Goal: Transaction & Acquisition: Purchase product/service

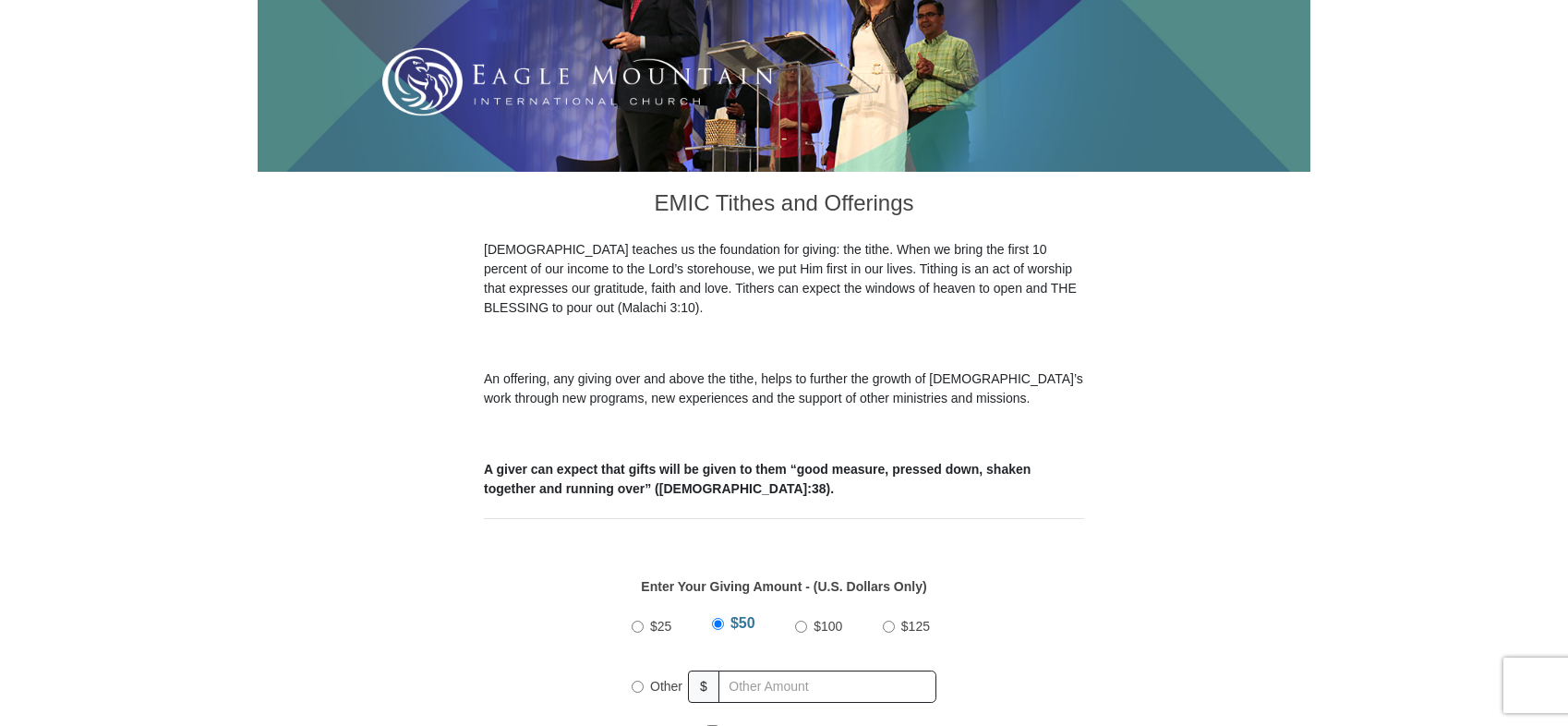
scroll to position [554, 0]
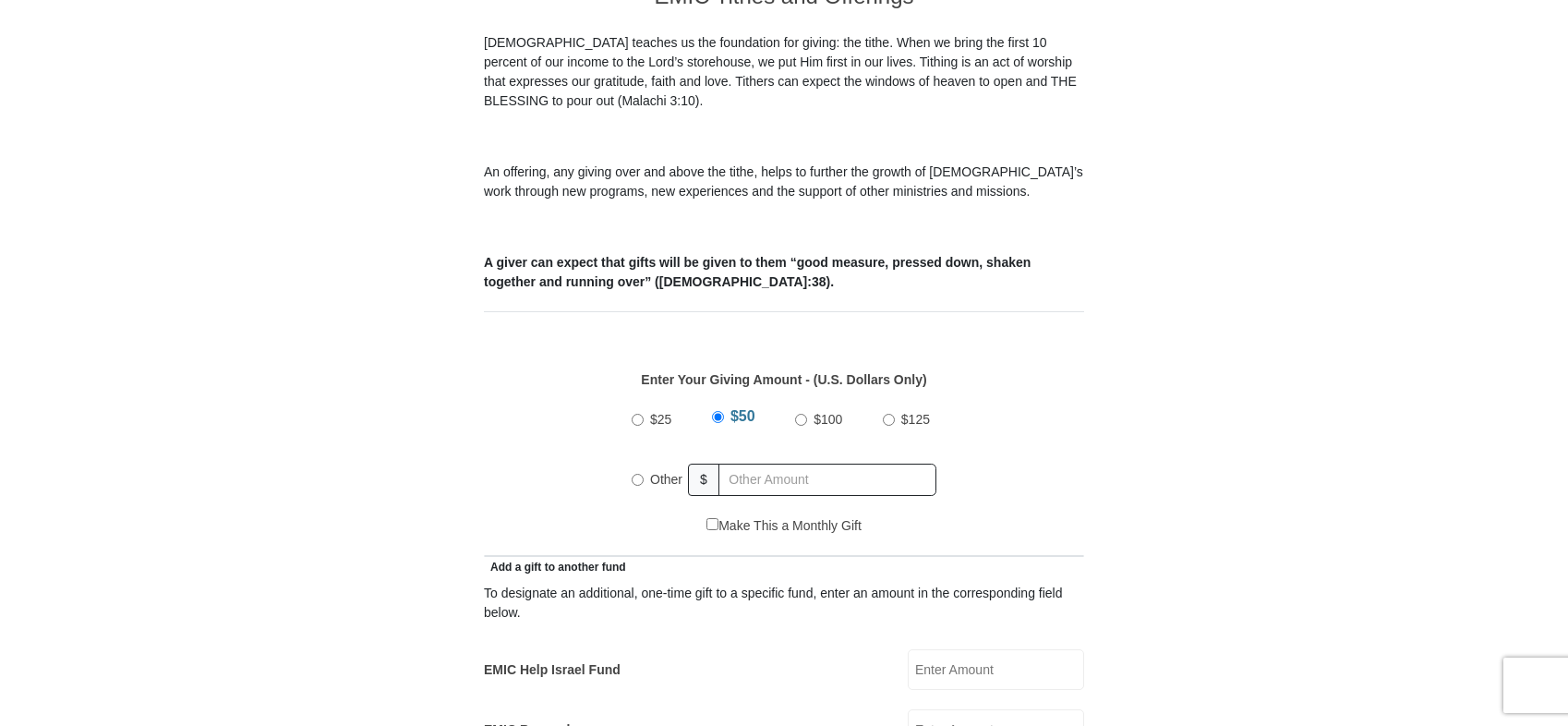
click at [633, 473] on input "Other" at bounding box center [637, 479] width 12 height 12
radio input "true"
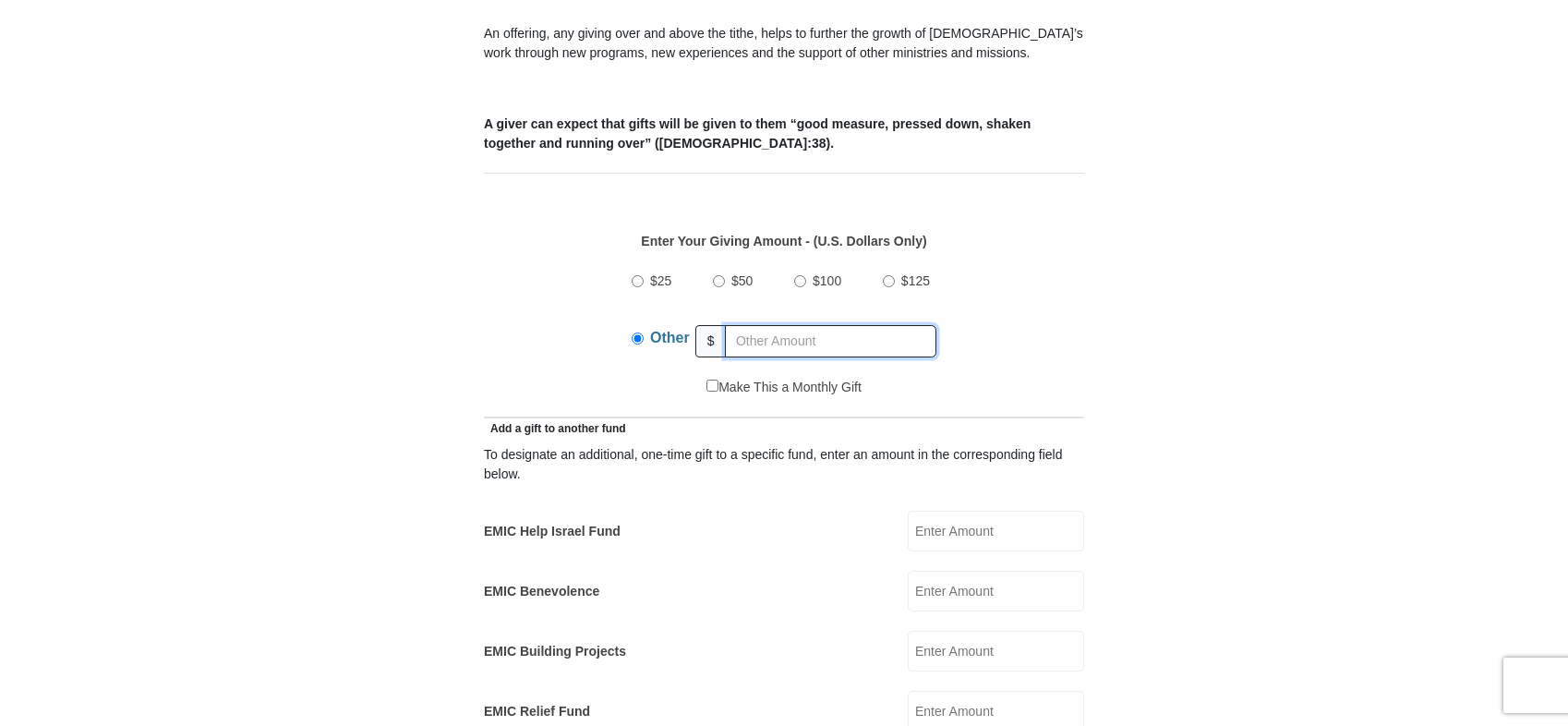
scroll to position [739, 0]
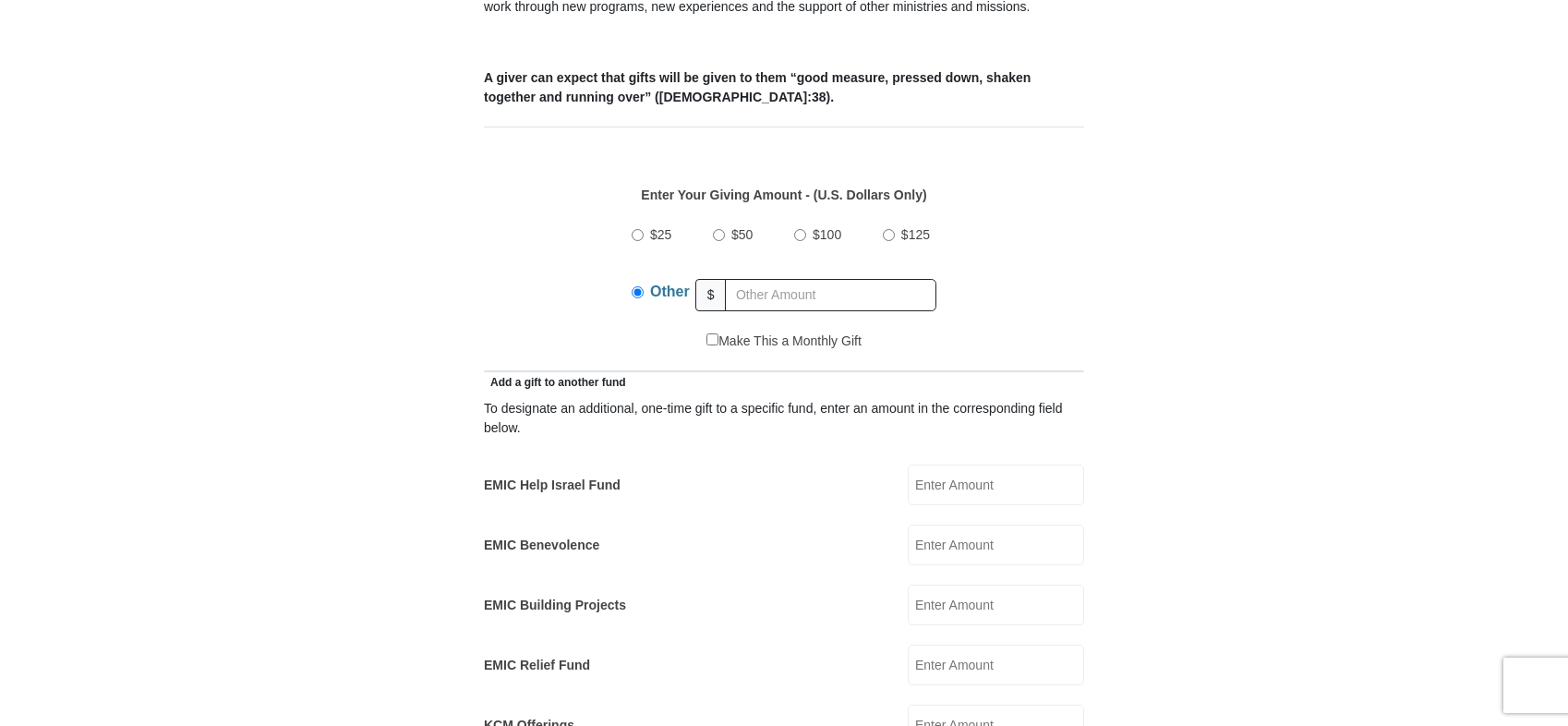
click at [974, 464] on input "EMIC Help Israel Fund" at bounding box center [996, 485] width 176 height 41
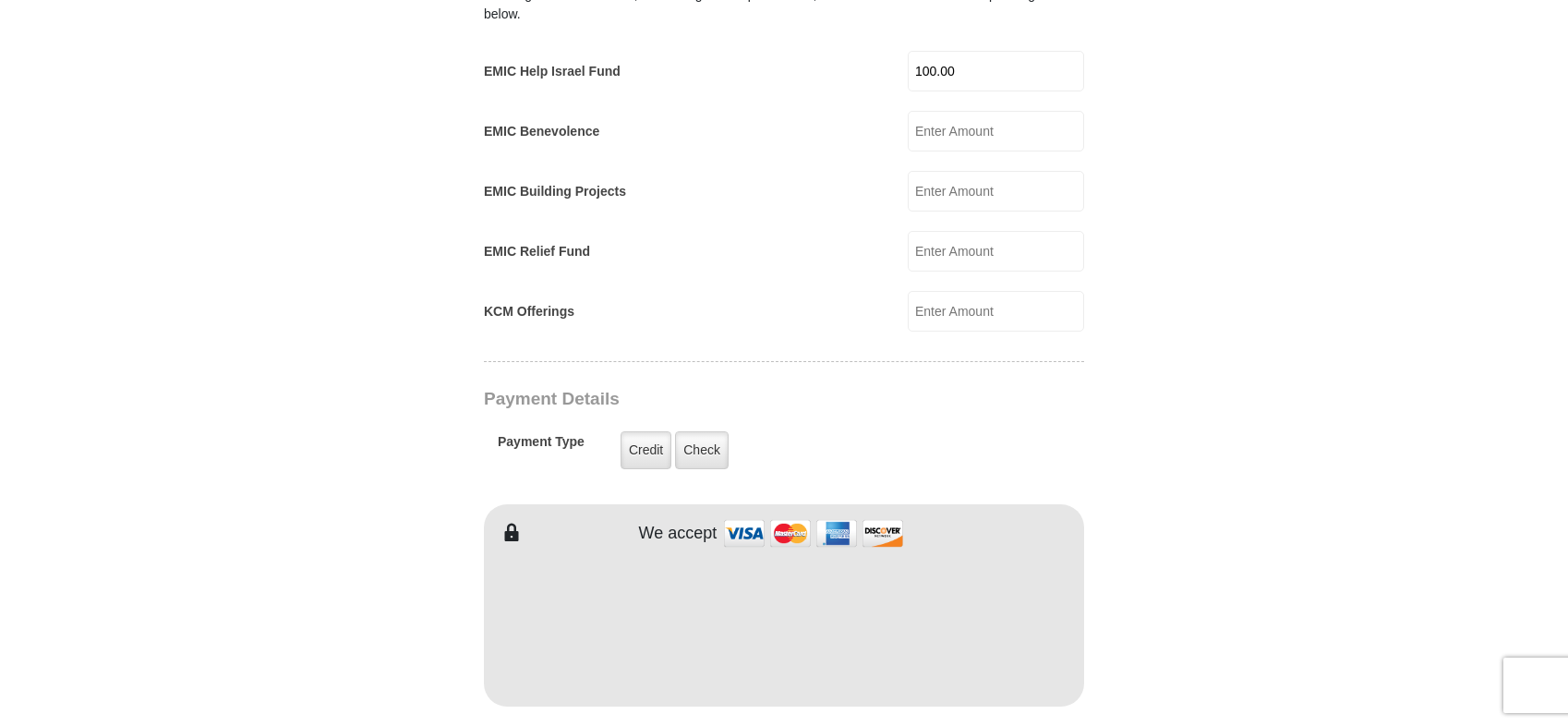
scroll to position [1200, 0]
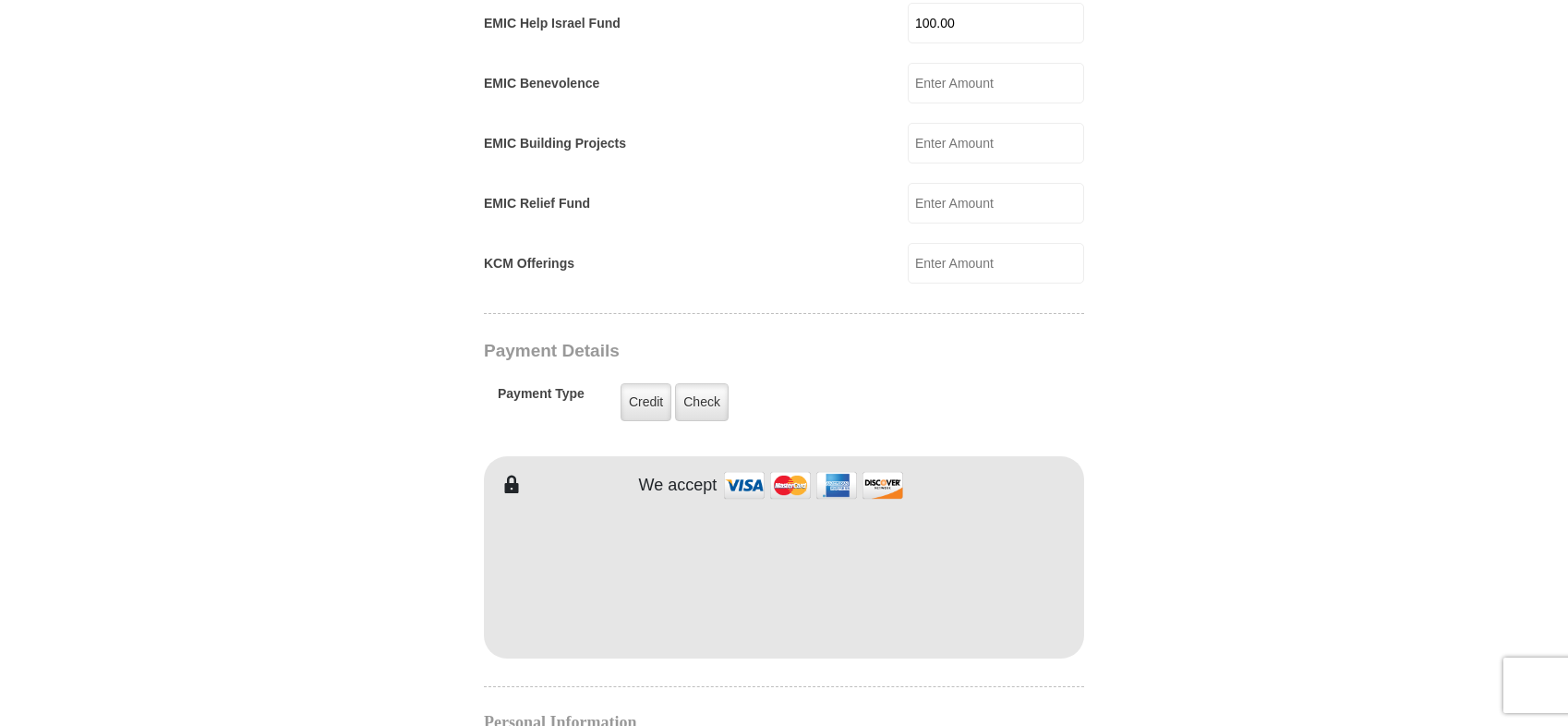
type input "100.00"
click at [647, 384] on label "Credit" at bounding box center [646, 402] width 51 height 38
click at [0, 0] on input "Credit" at bounding box center [0, 0] width 0 height 0
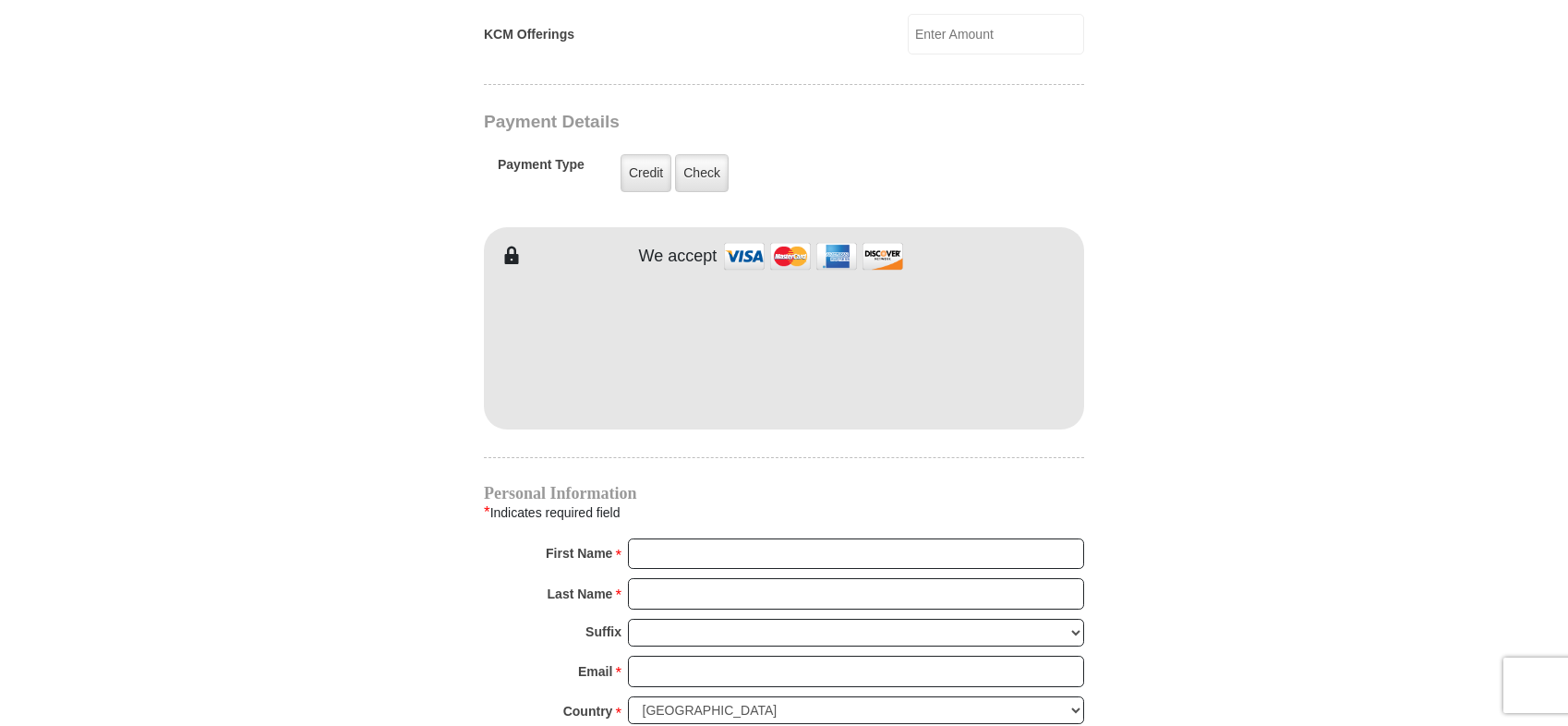
scroll to position [1478, 0]
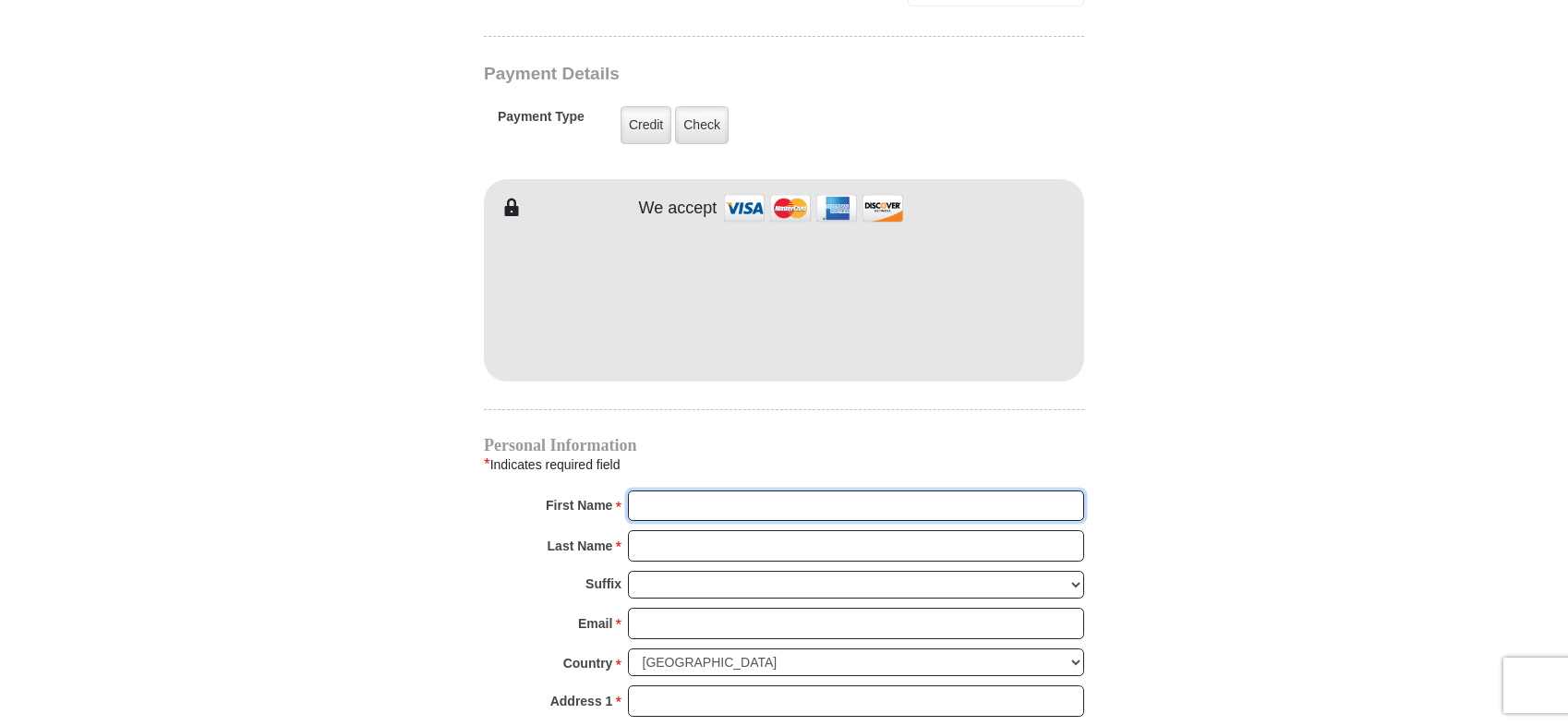
click at [847, 490] on input "First Name *" at bounding box center [855, 506] width 456 height 32
type input "Bill"
type input "Booth"
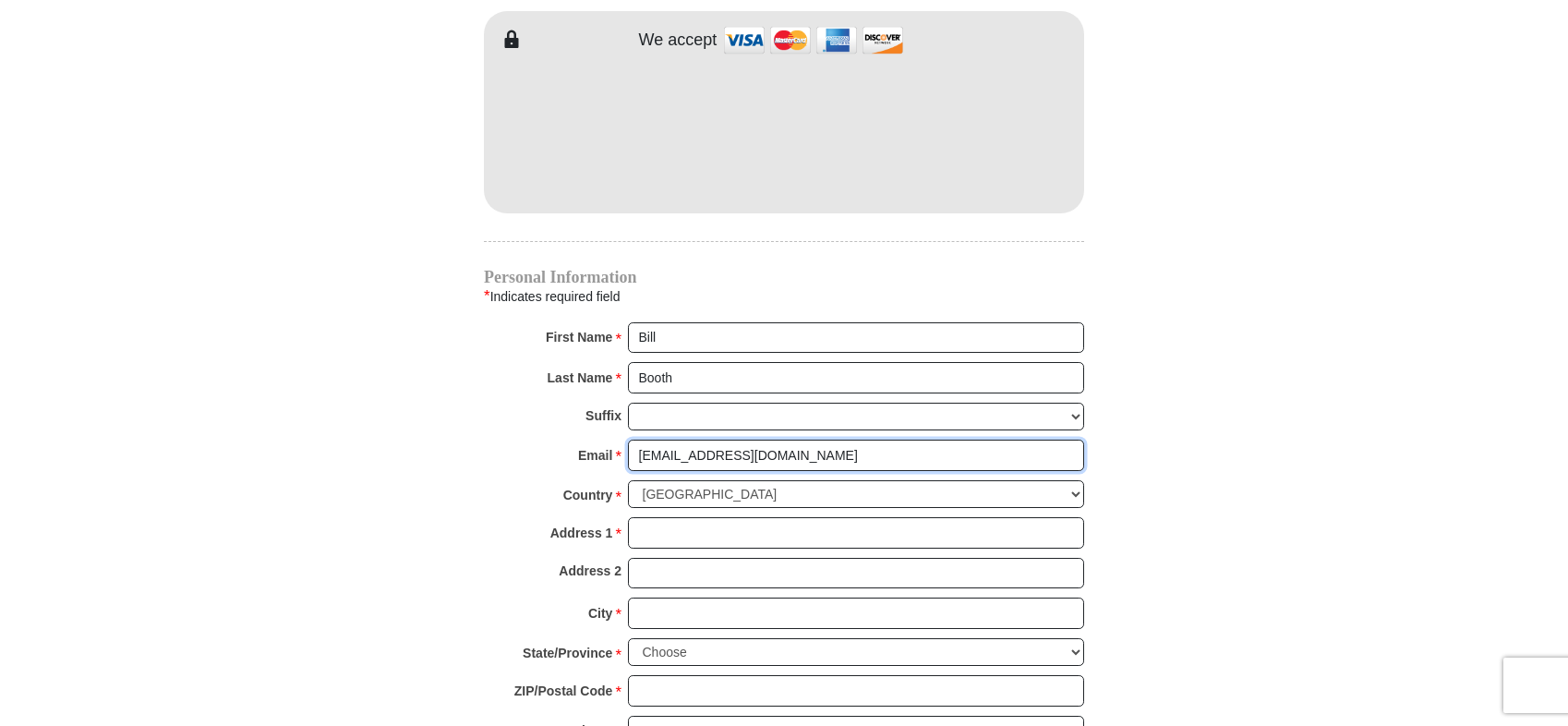
scroll to position [1663, 0]
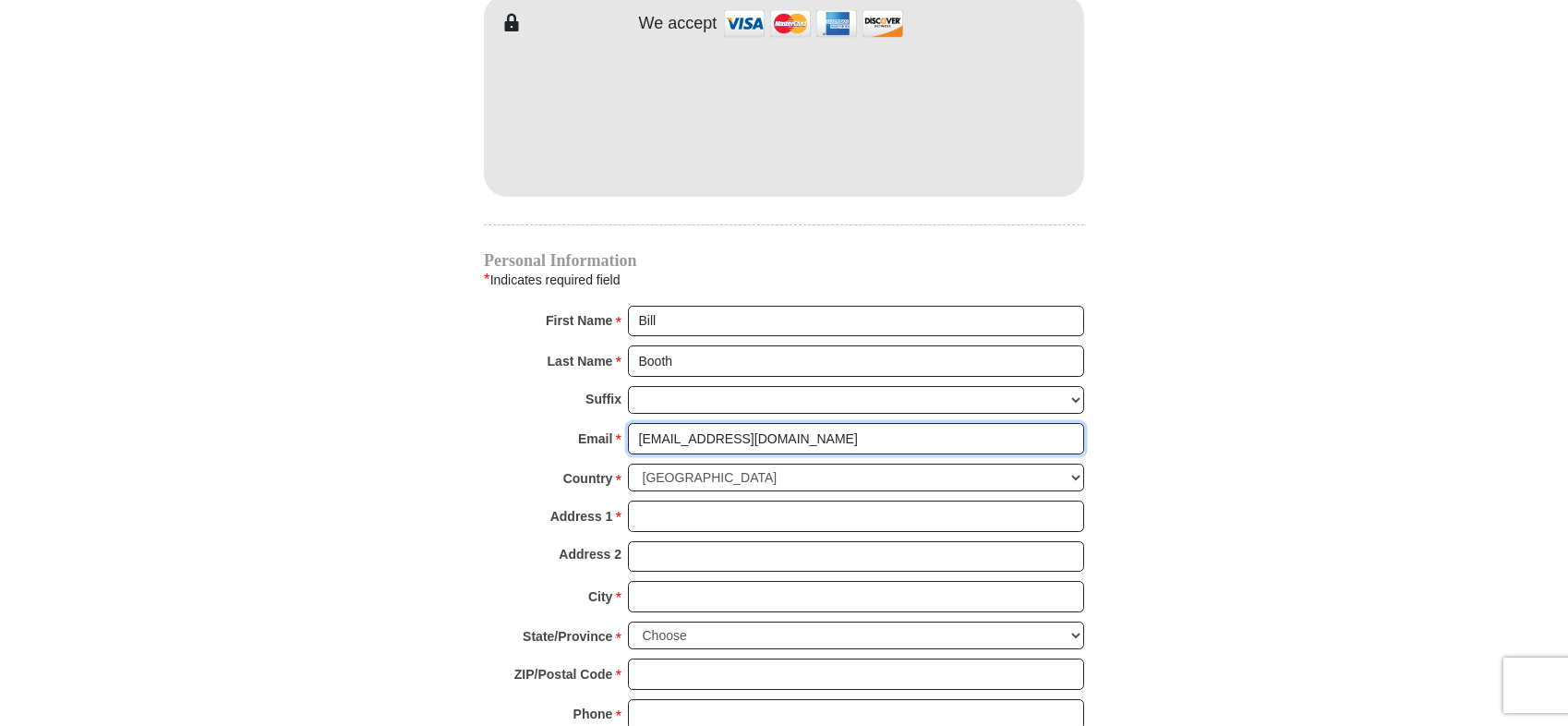
type input "bancbooth@aol.com"
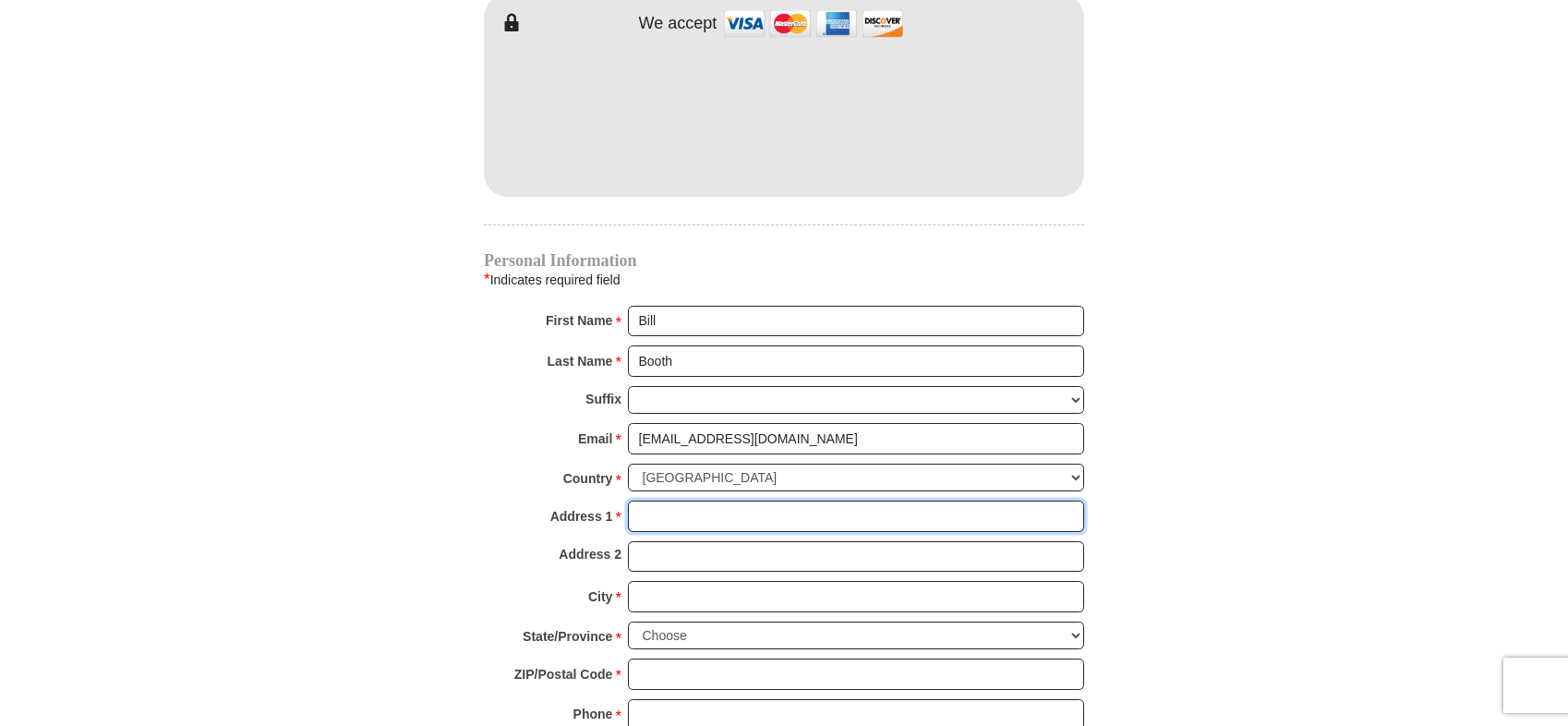
click at [721, 505] on input "Address 1 *" at bounding box center [855, 516] width 456 height 32
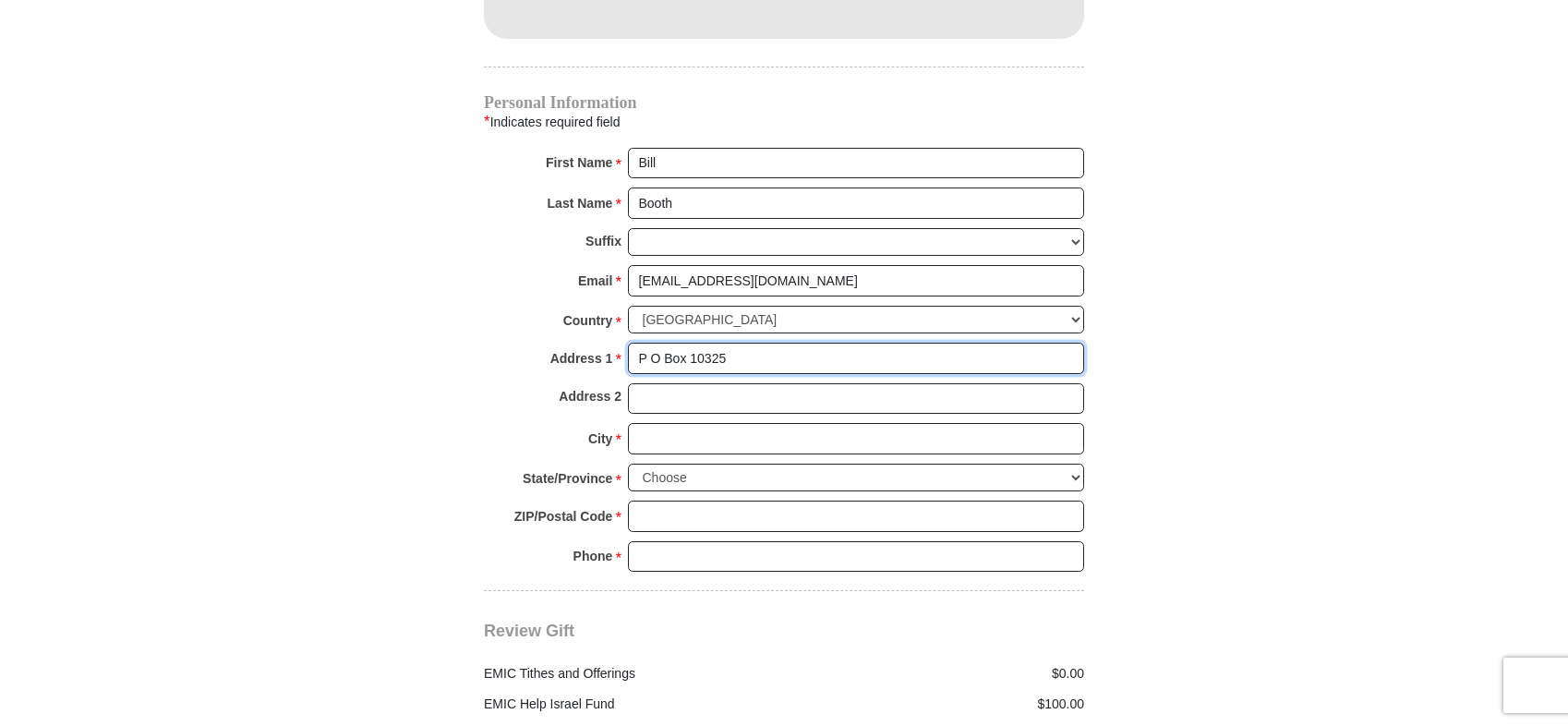
scroll to position [1847, 0]
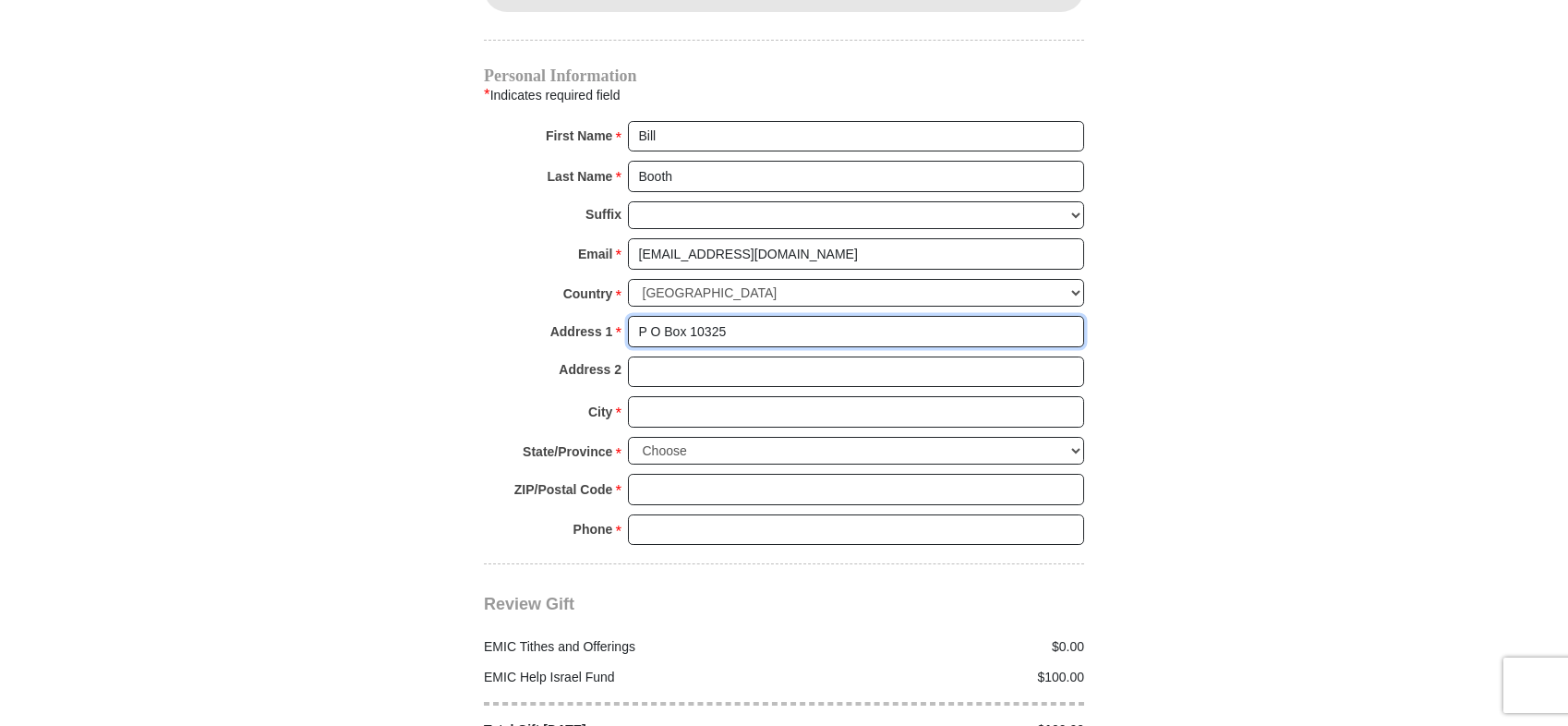
type input "P O Box 10325"
click at [718, 396] on input "City *" at bounding box center [855, 412] width 456 height 32
type input "Midwest City"
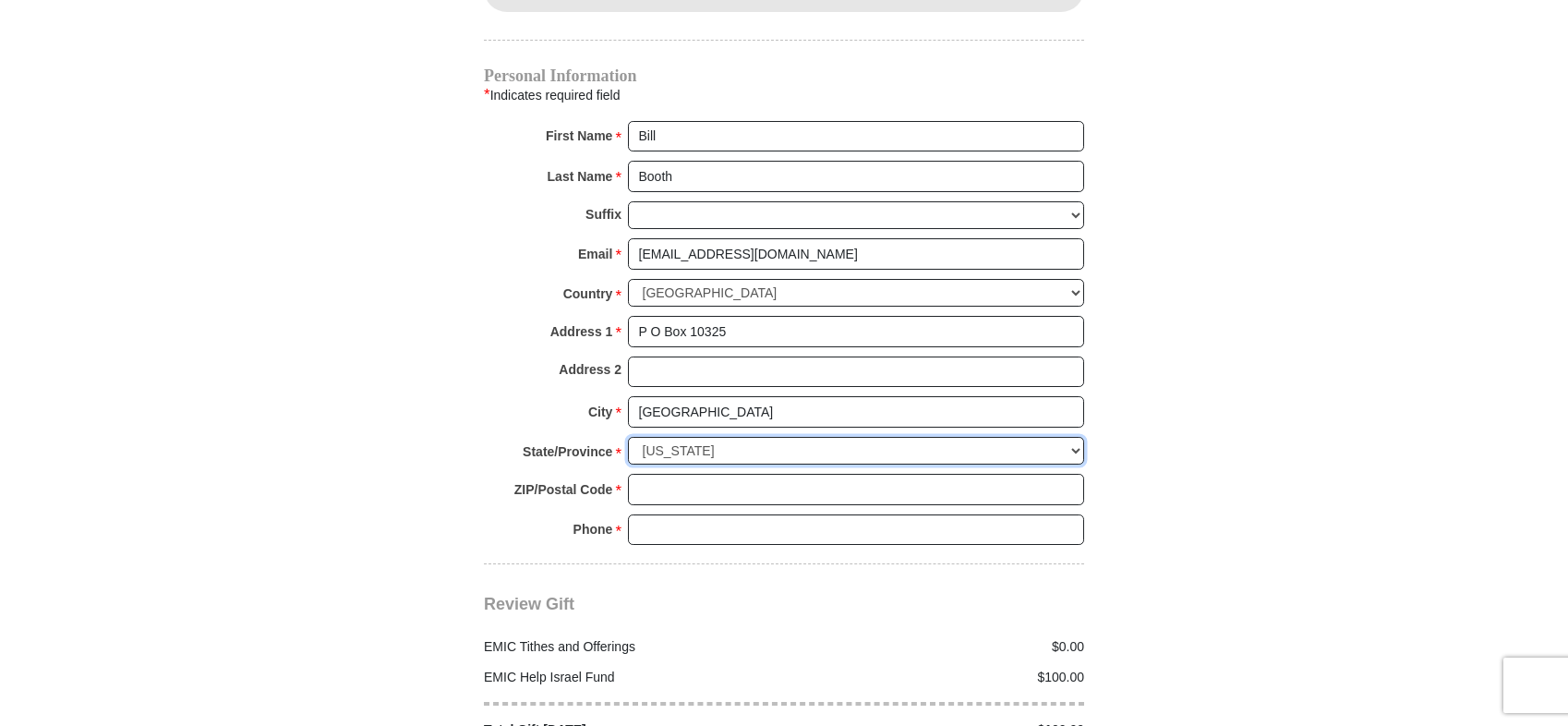
select select "OK"
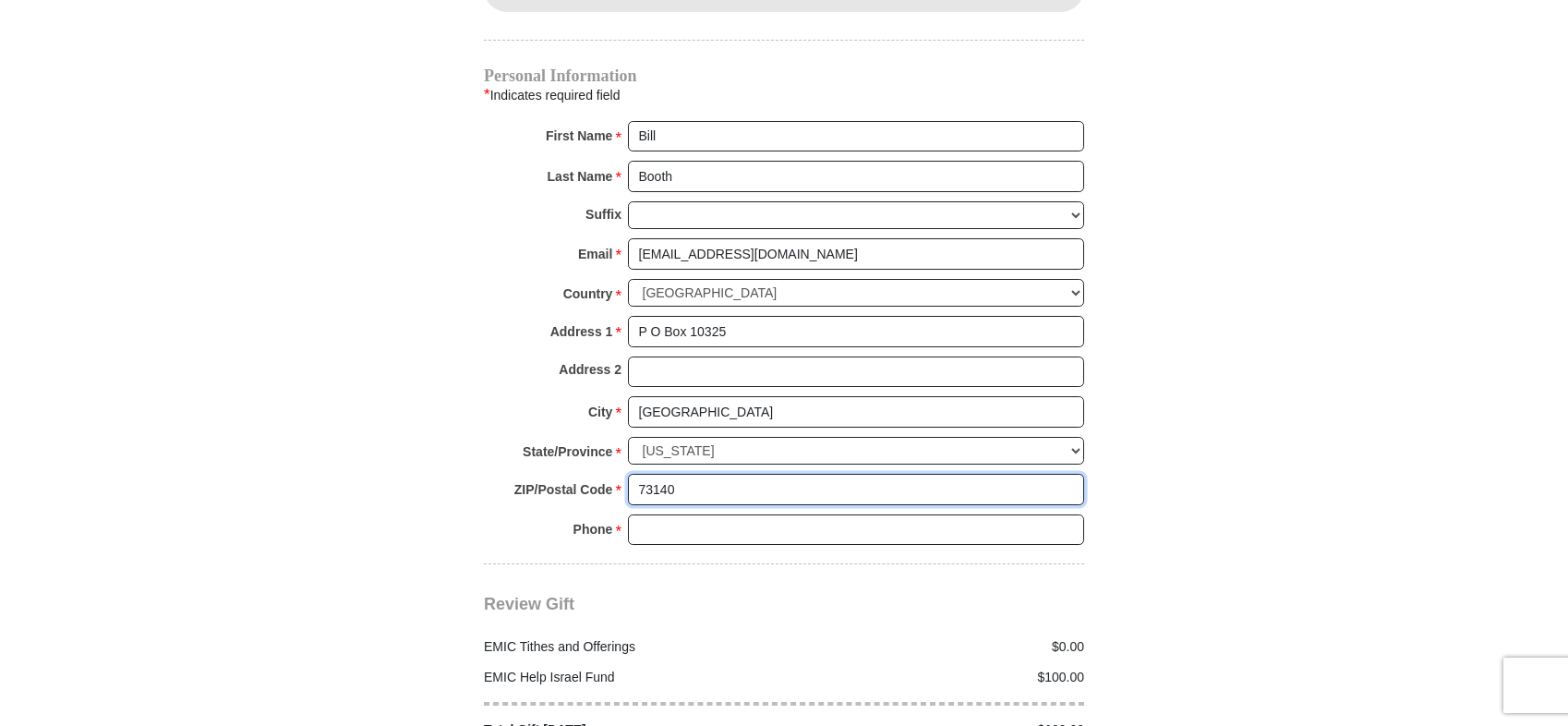
type input "73140"
click at [657, 514] on input "Phone * *" at bounding box center [855, 530] width 456 height 32
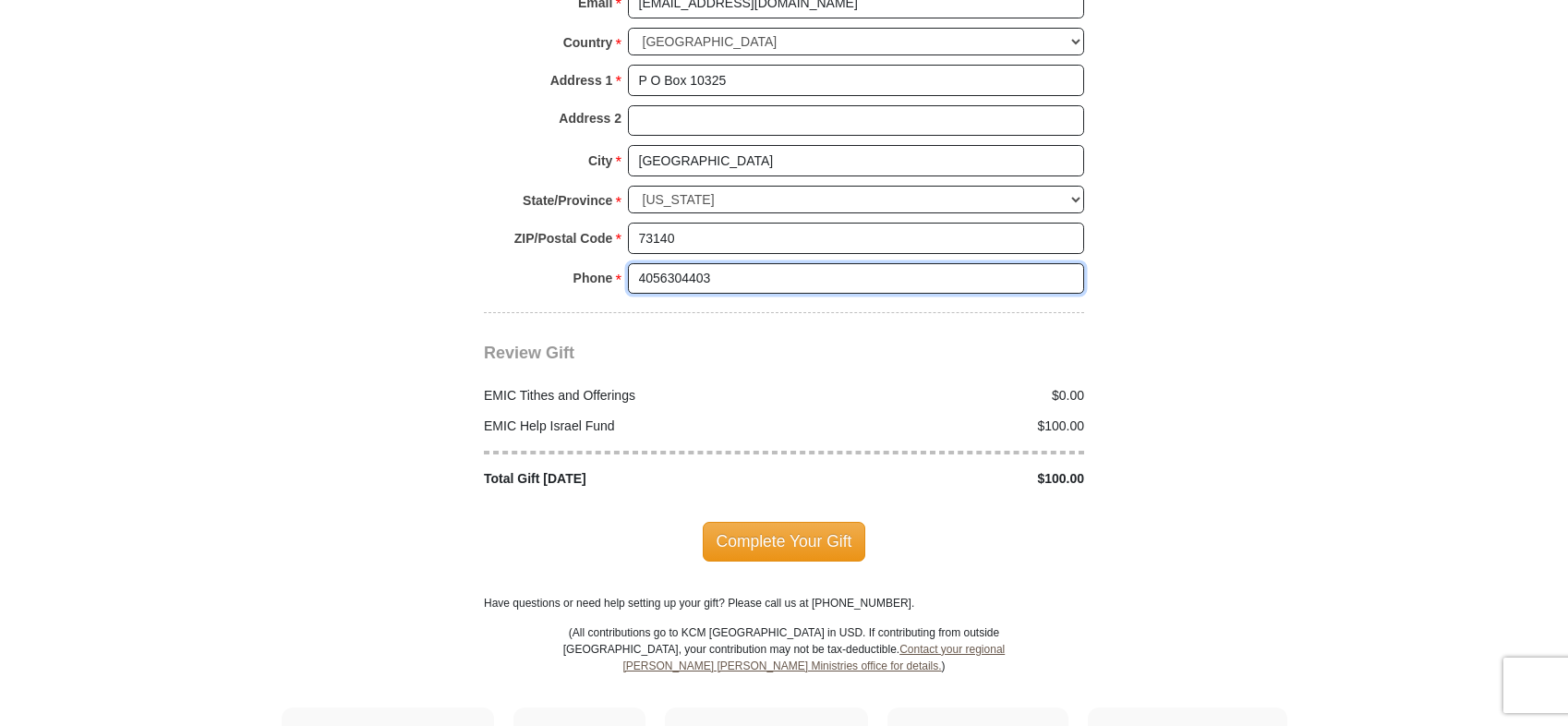
scroll to position [2124, 0]
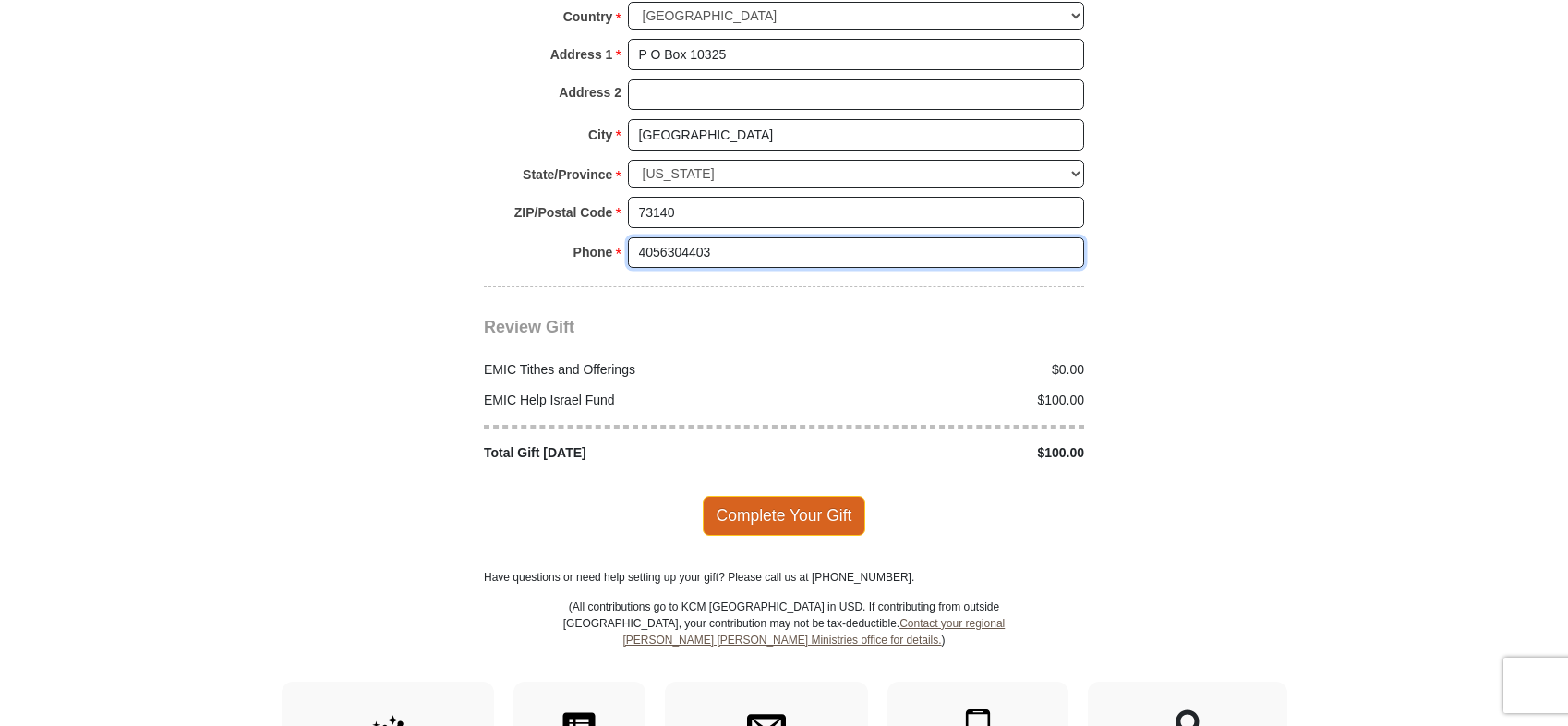
type input "4056304403"
click at [815, 501] on span "Complete Your Gift" at bounding box center [784, 515] width 163 height 39
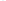
scroll to position [398, 0]
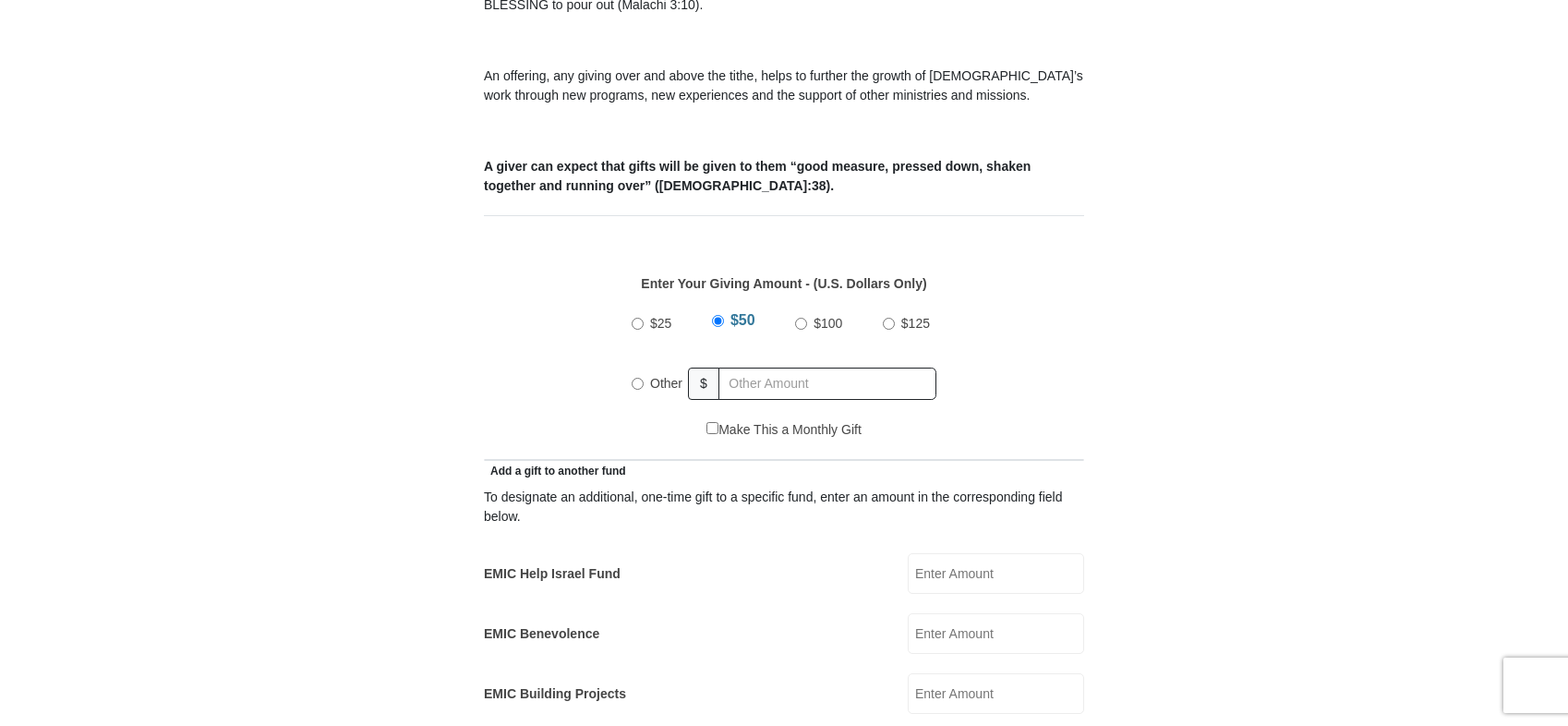
scroll to position [739, 0]
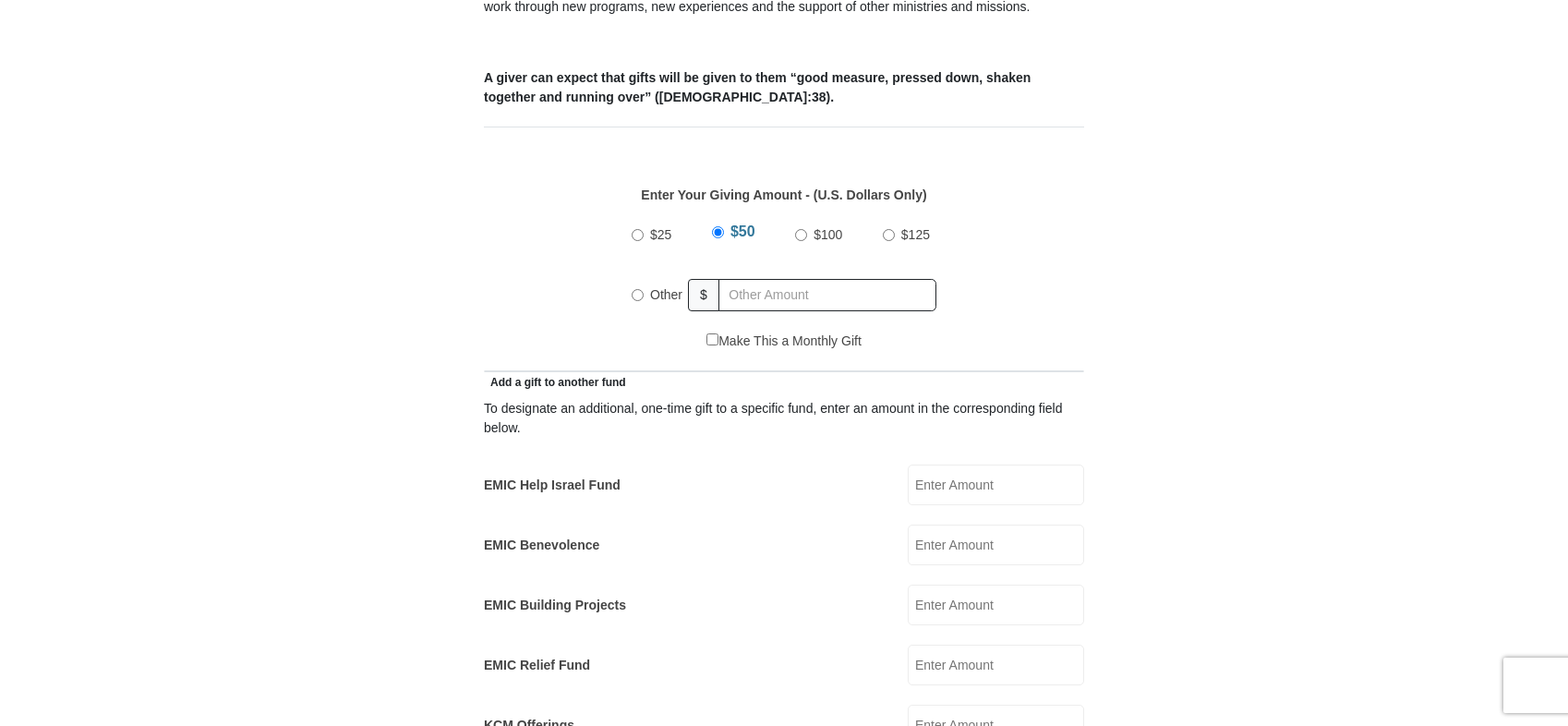
click at [639, 289] on input "Other" at bounding box center [637, 294] width 12 height 12
radio input "true"
click at [797, 229] on input "$100" at bounding box center [800, 235] width 12 height 12
radio input "true"
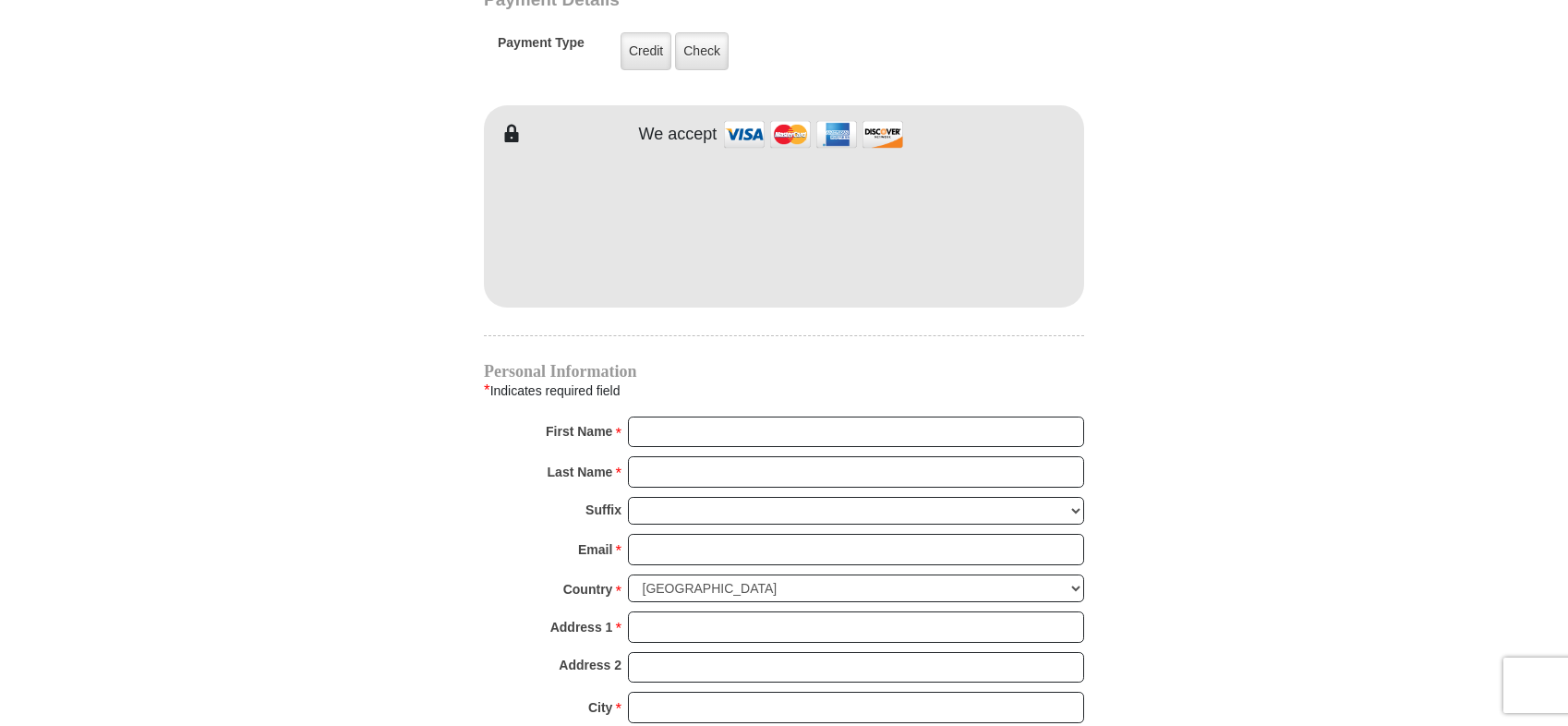
scroll to position [1663, 0]
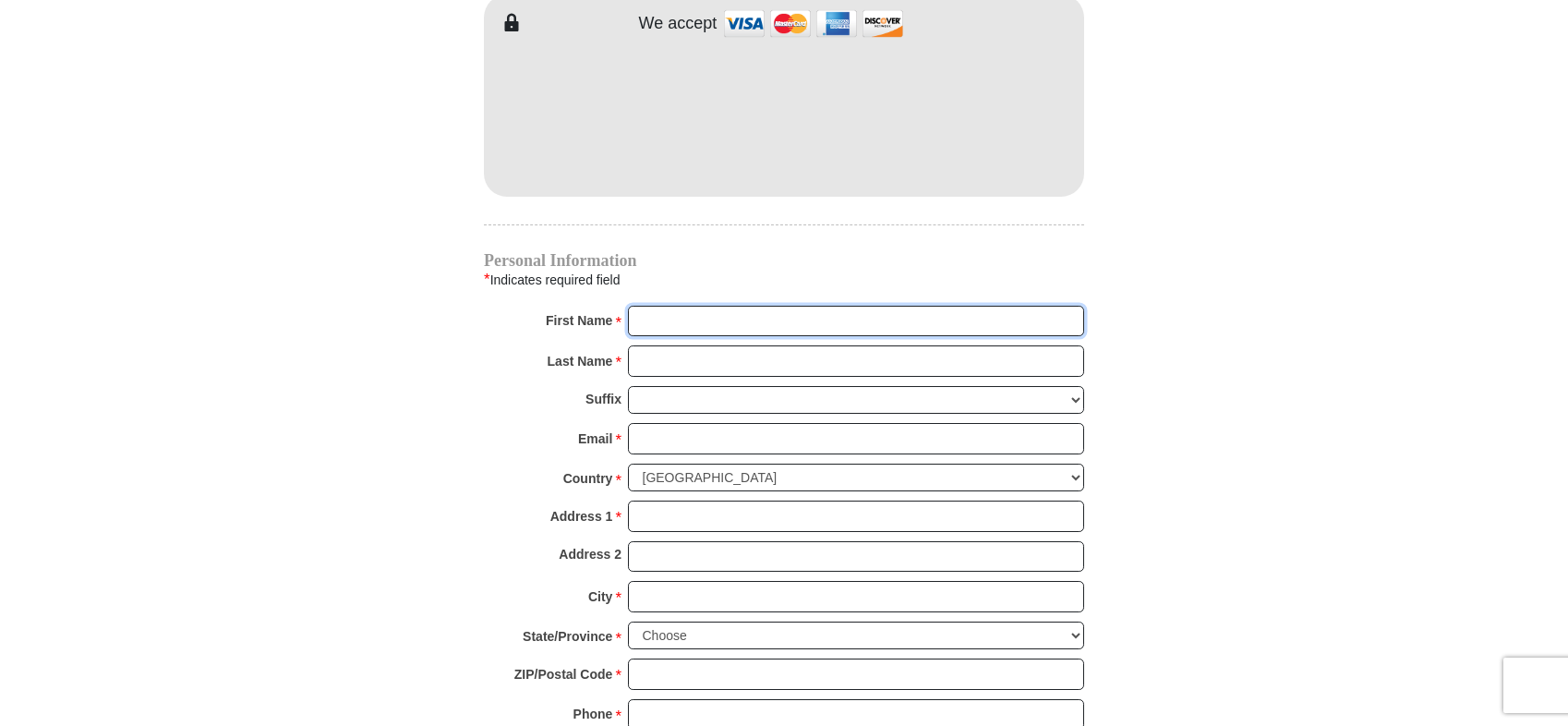
click at [696, 305] on input "First Name *" at bounding box center [855, 321] width 456 height 32
type input "Bill"
type input "Booth"
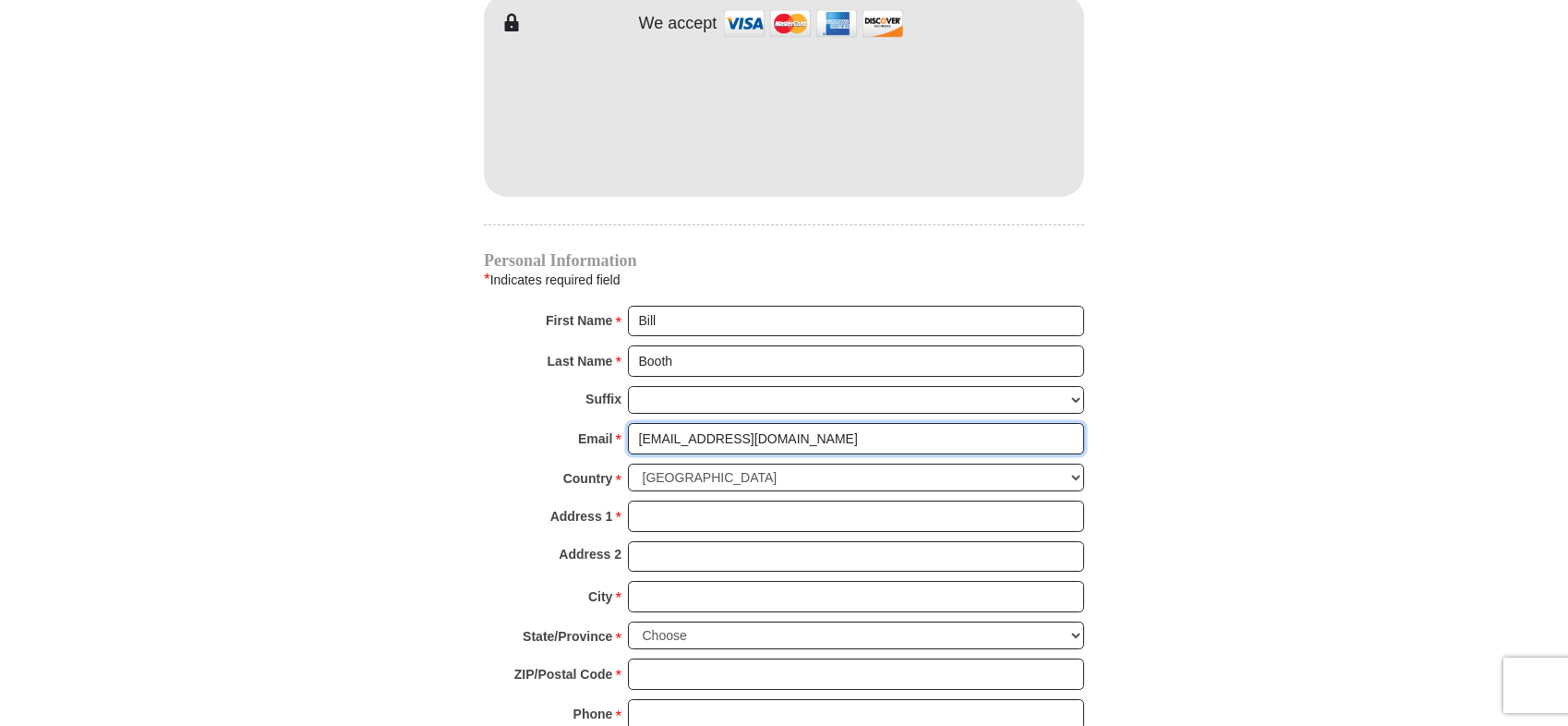
type input "bancbooth@aol.com"
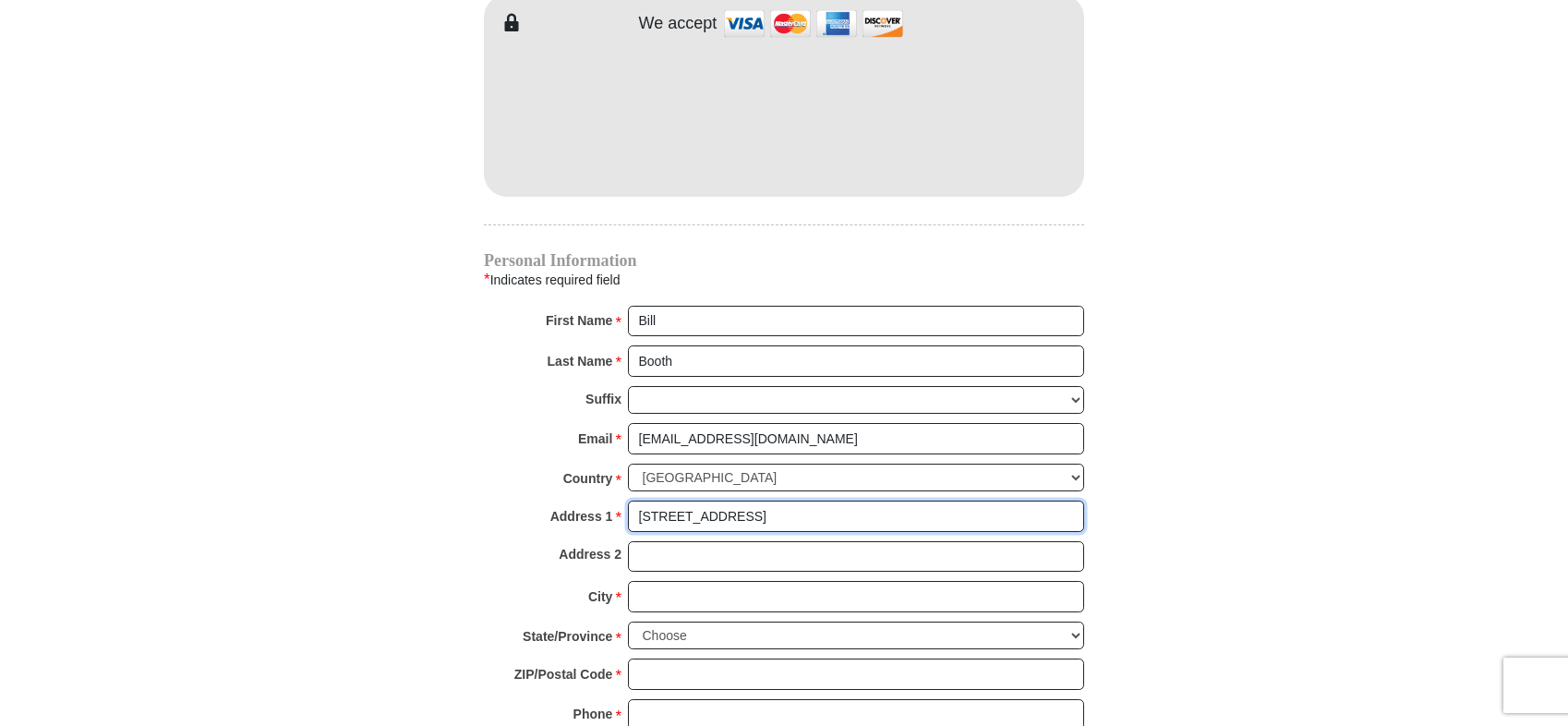
type input "13104 White Pine Ct"
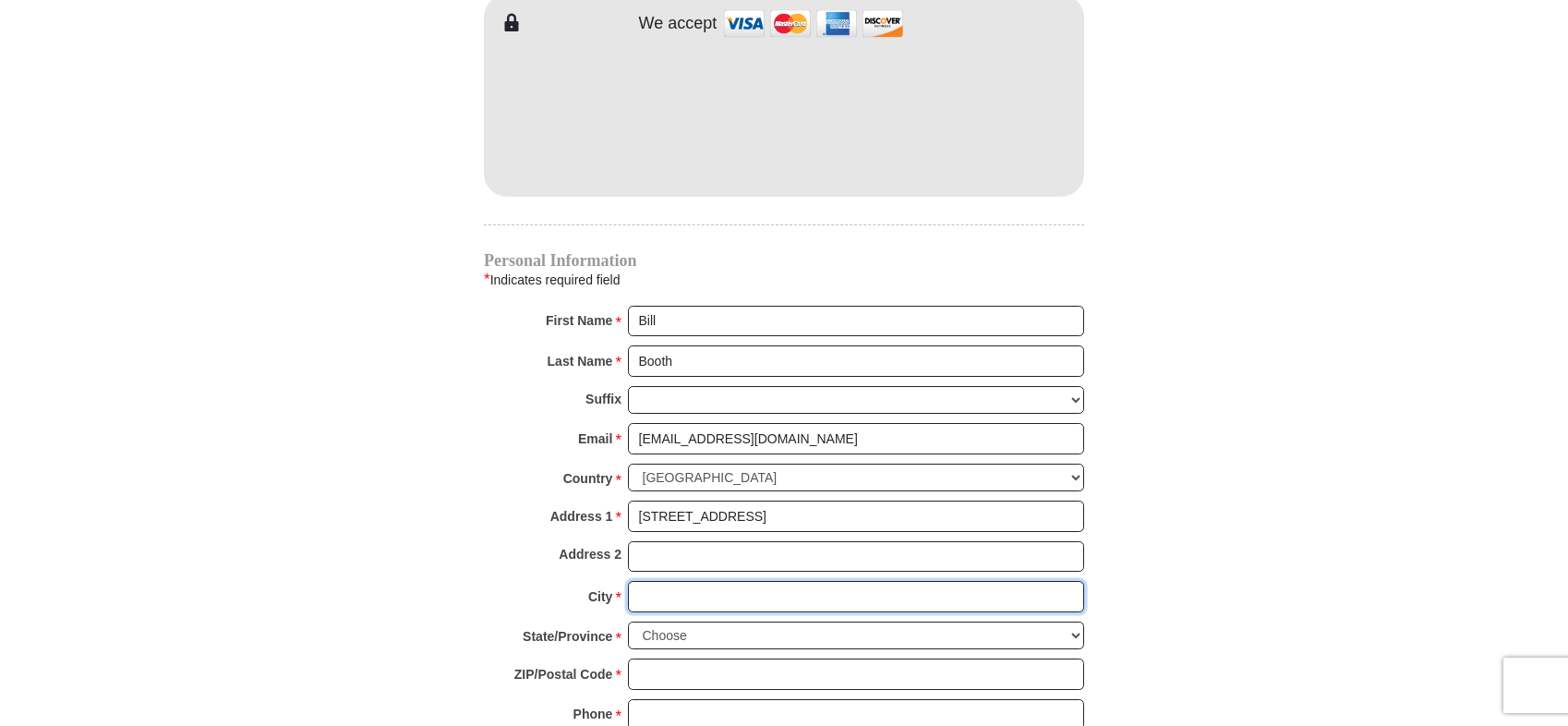
click at [728, 581] on input "City *" at bounding box center [855, 597] width 456 height 32
type input "Choctaw"
select select "OK"
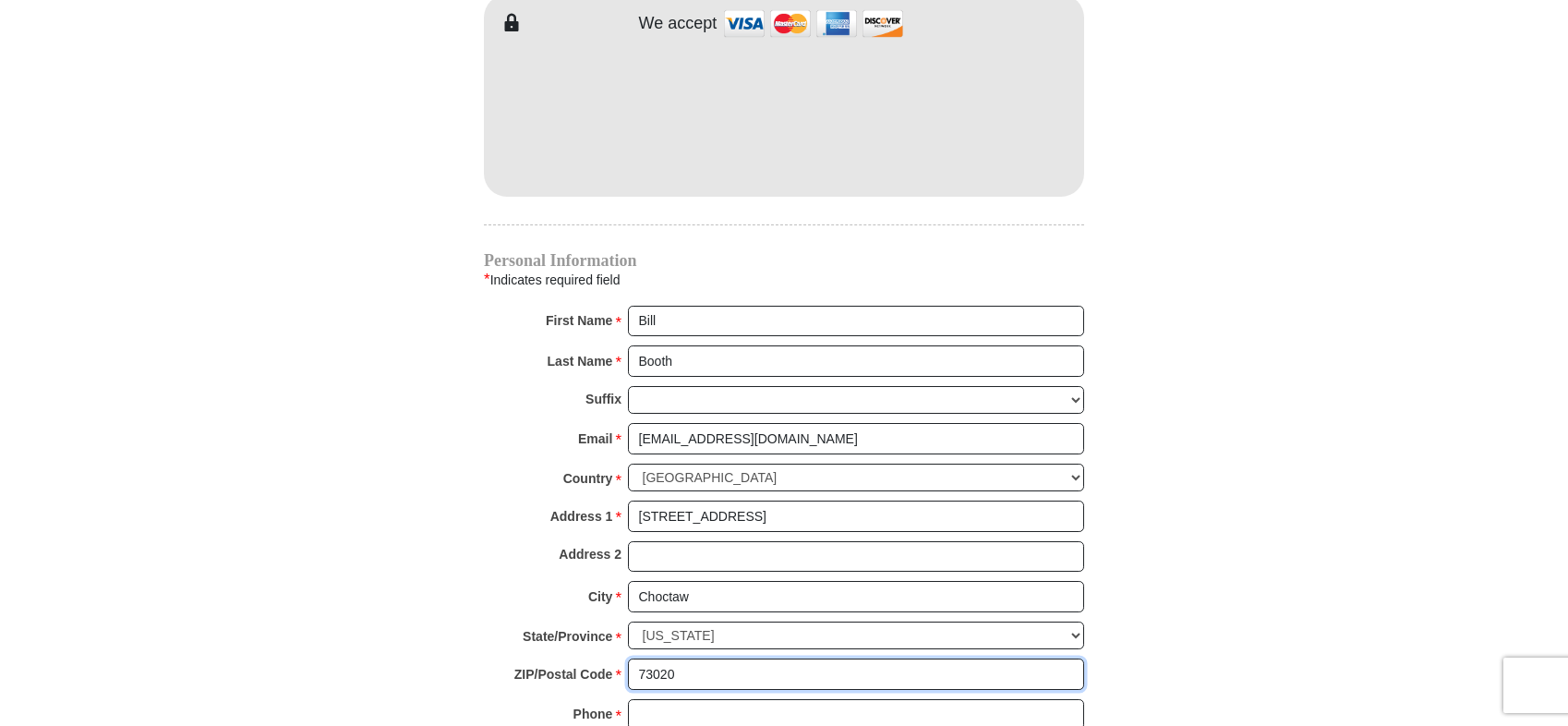
type input "73020"
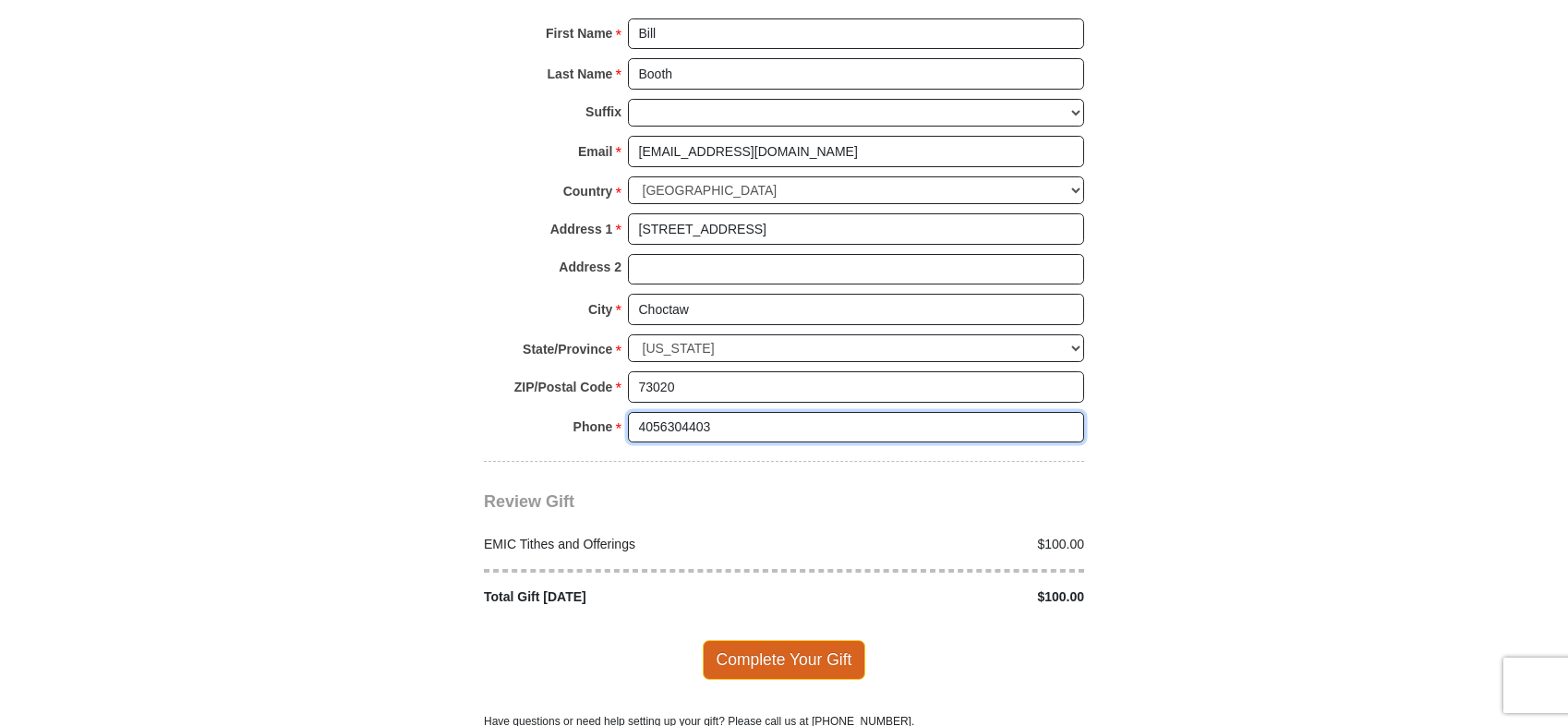
scroll to position [2032, 0]
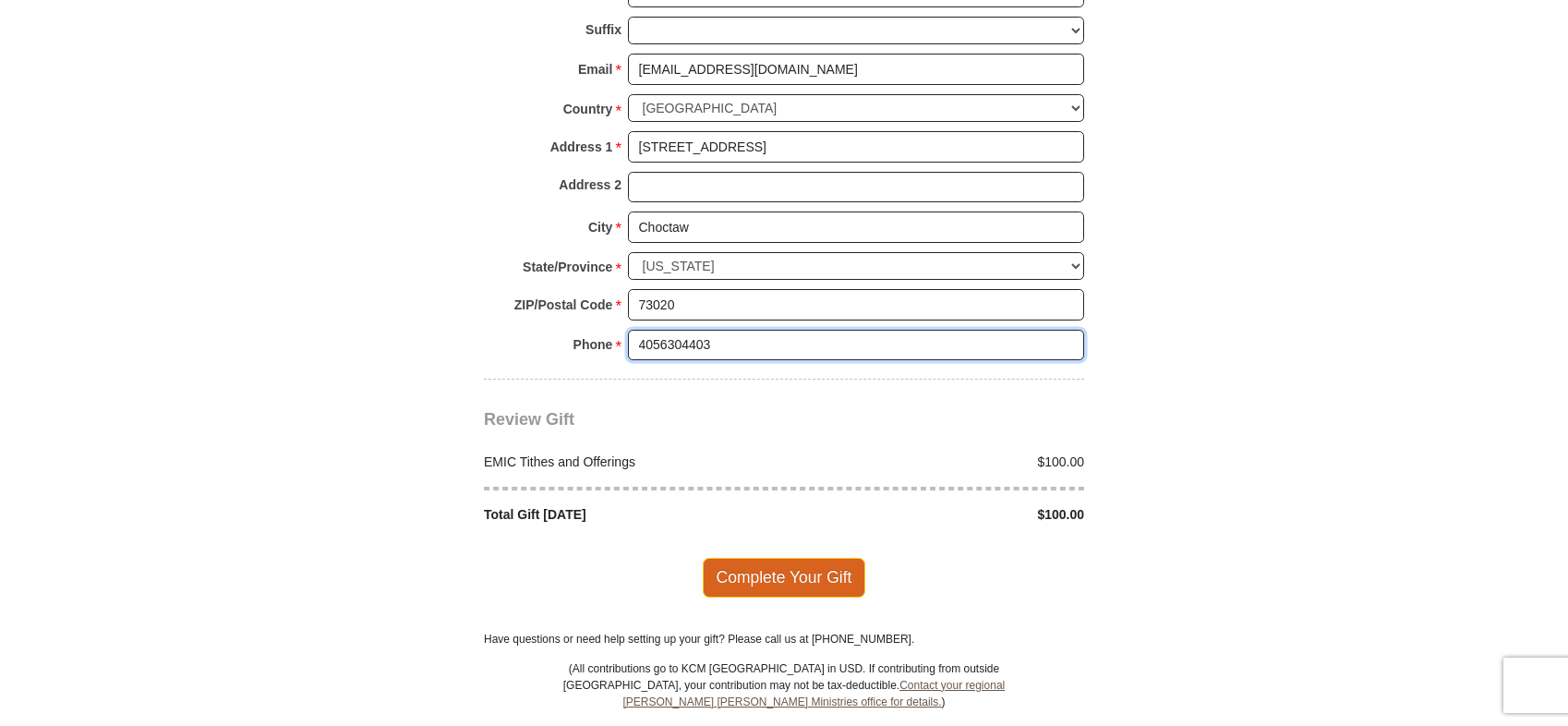
type input "4056304403"
click at [759, 565] on span "Complete Your Gift" at bounding box center [784, 577] width 163 height 39
